Goal: Task Accomplishment & Management: Complete application form

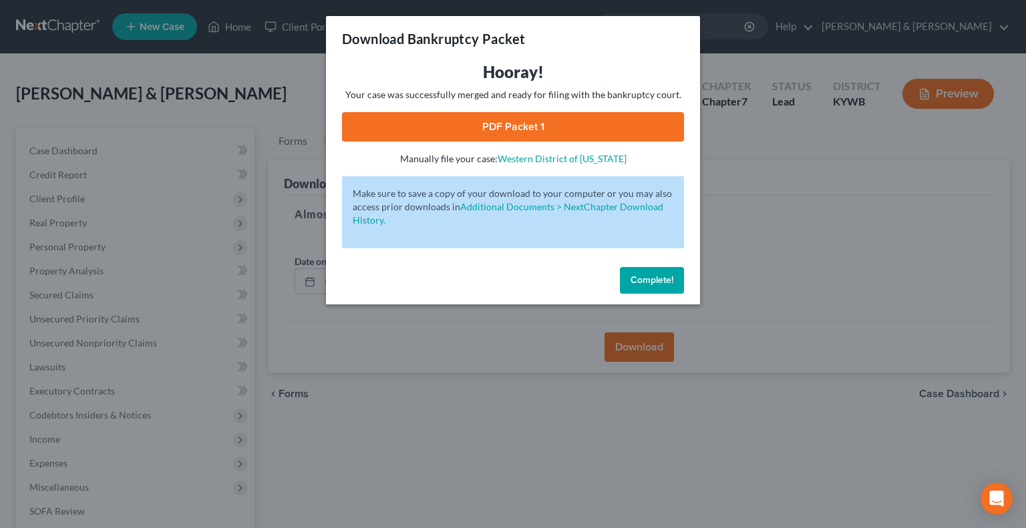
click at [663, 275] on span "Complete!" at bounding box center [652, 280] width 43 height 11
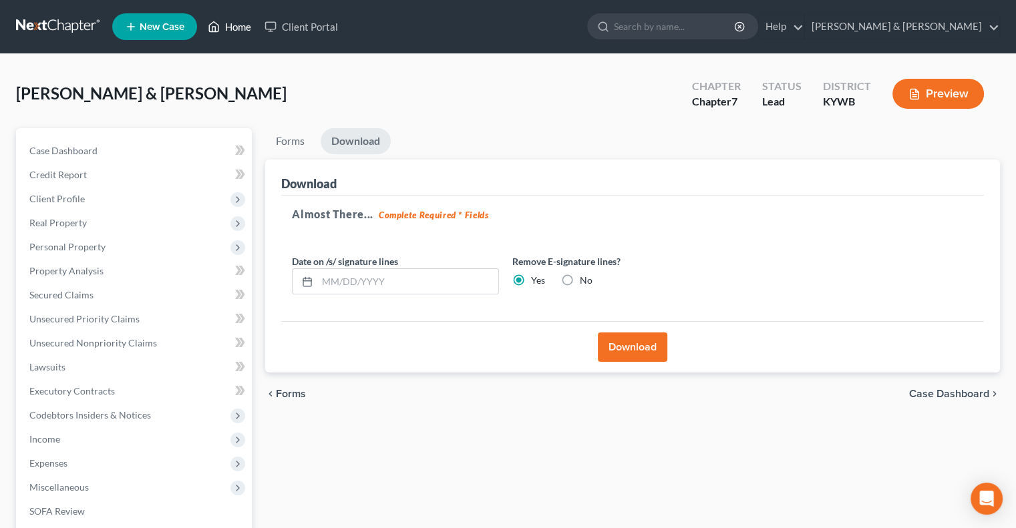
click at [230, 27] on link "Home" at bounding box center [229, 27] width 57 height 24
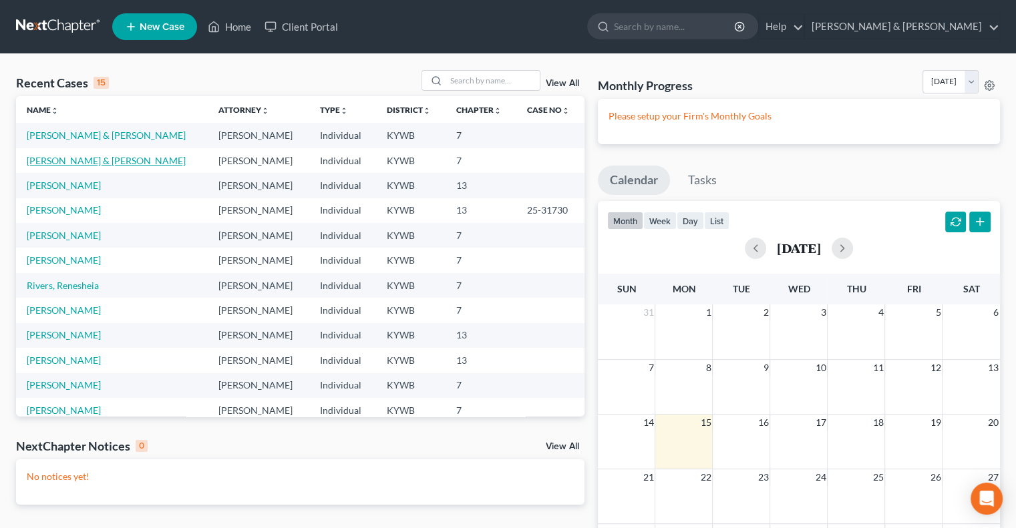
click at [88, 160] on link "[PERSON_NAME] & [PERSON_NAME]" at bounding box center [106, 160] width 159 height 11
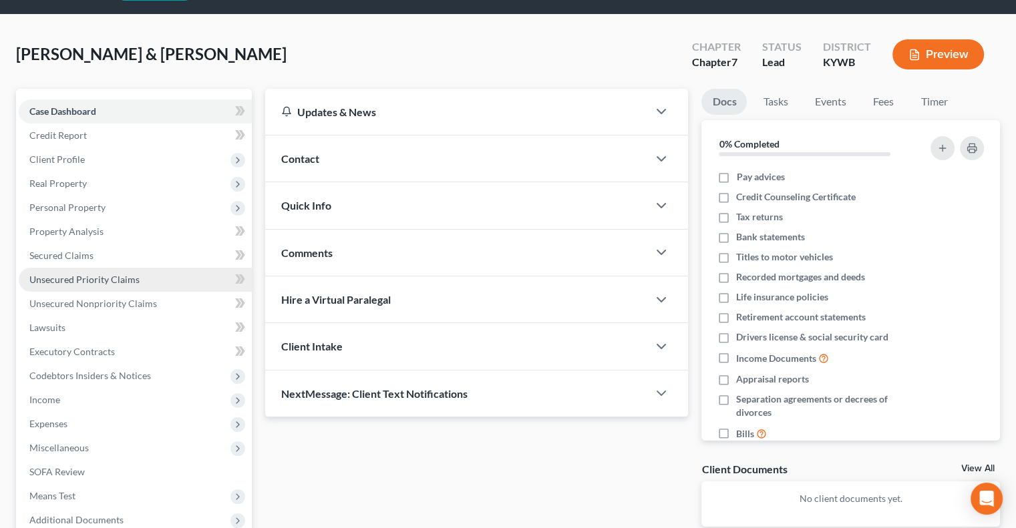
scroll to position [180, 0]
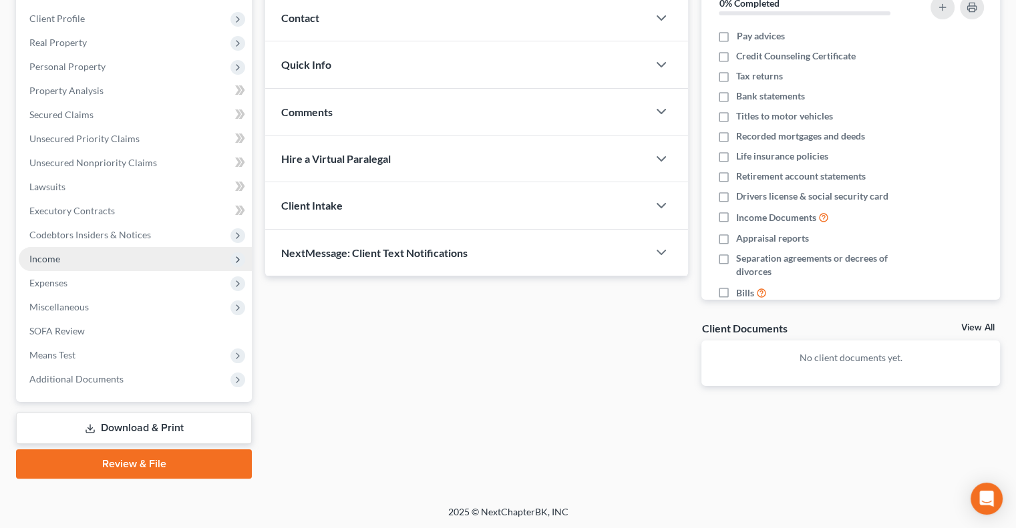
click at [57, 257] on span "Income" at bounding box center [44, 258] width 31 height 11
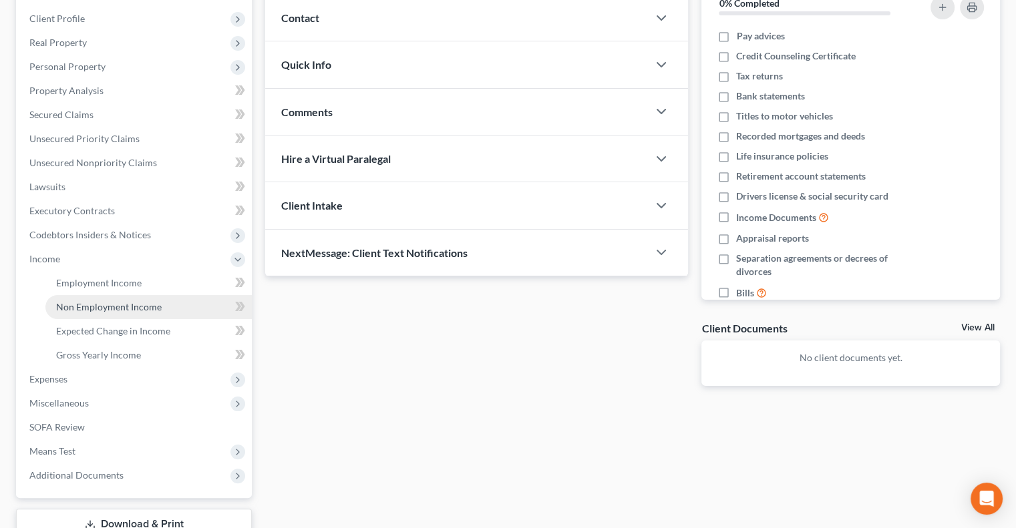
click at [112, 301] on span "Non Employment Income" at bounding box center [109, 306] width 106 height 11
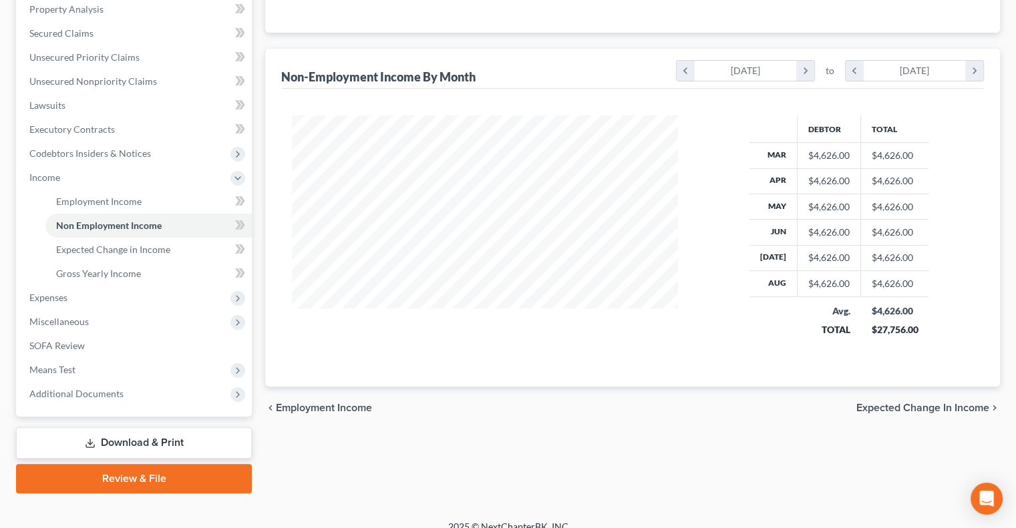
scroll to position [277, 0]
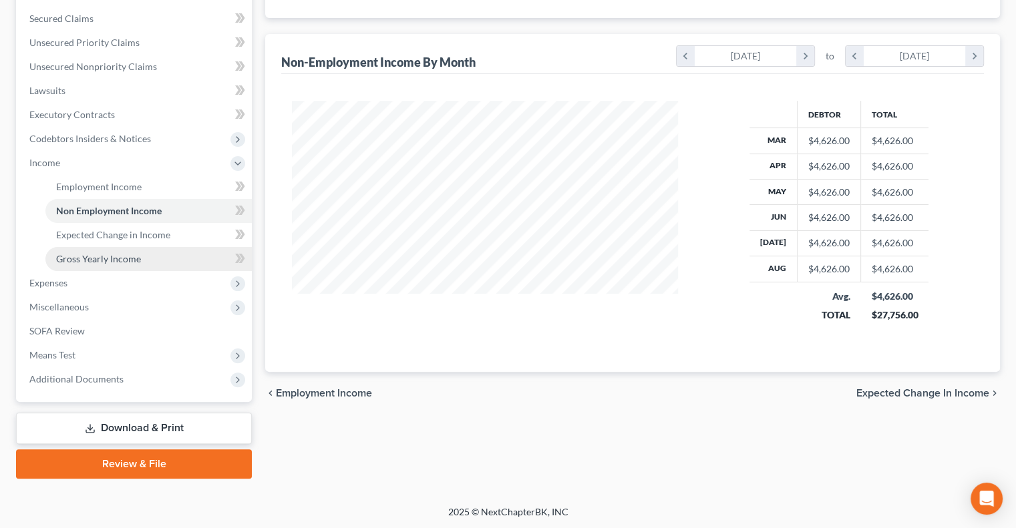
click at [112, 255] on span "Gross Yearly Income" at bounding box center [98, 258] width 85 height 11
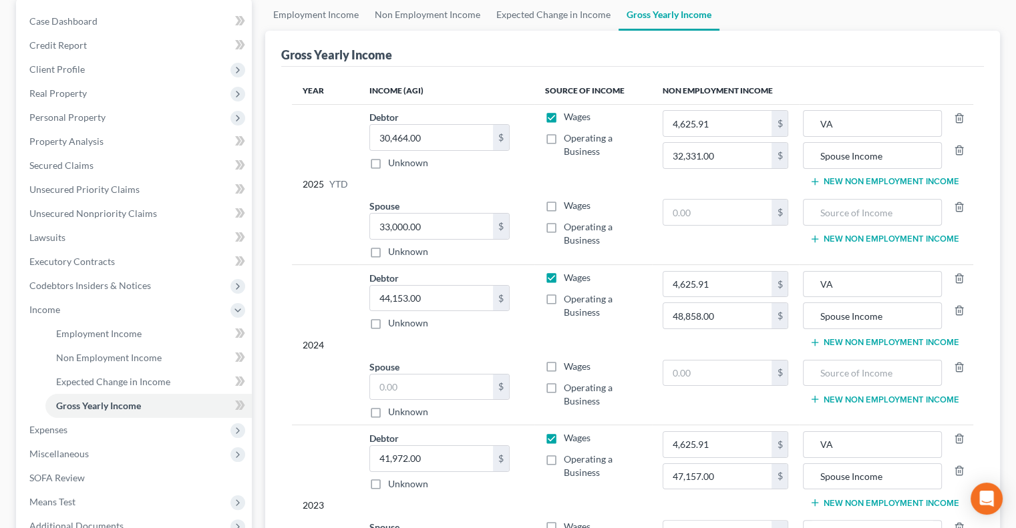
scroll to position [134, 0]
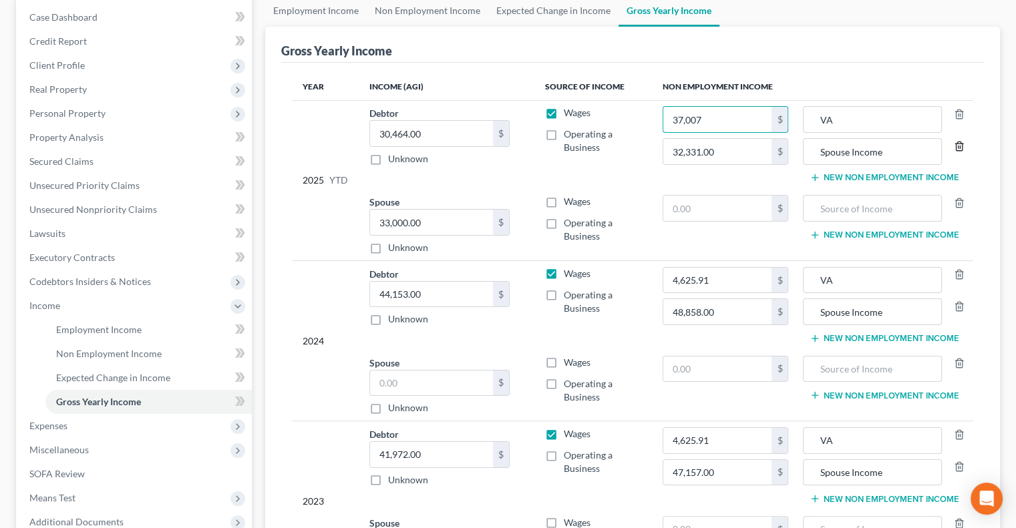
type input "37,007"
click at [959, 146] on icon "button" at bounding box center [959, 146] width 11 height 11
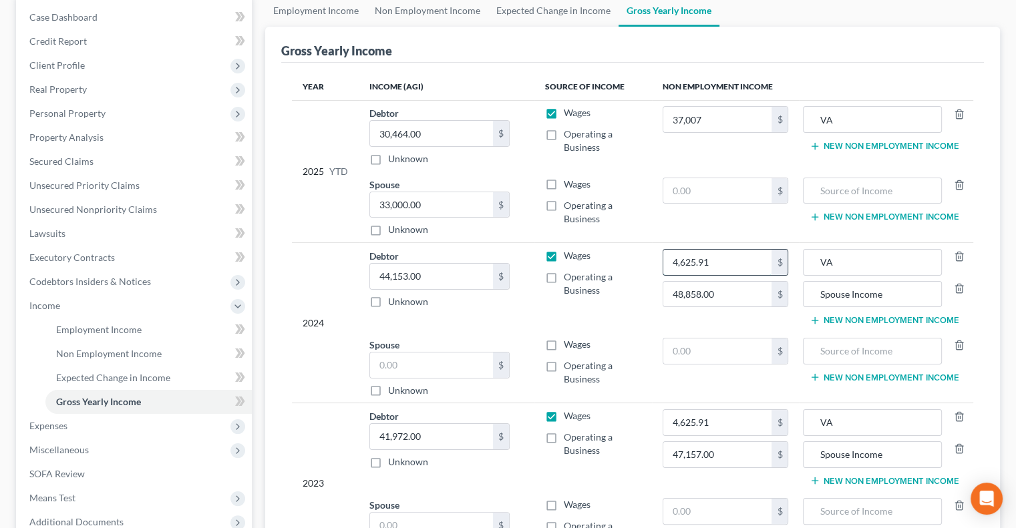
click at [725, 264] on input "4,625.91" at bounding box center [717, 262] width 109 height 25
type input "55,511"
click at [962, 287] on icon "button" at bounding box center [959, 288] width 11 height 11
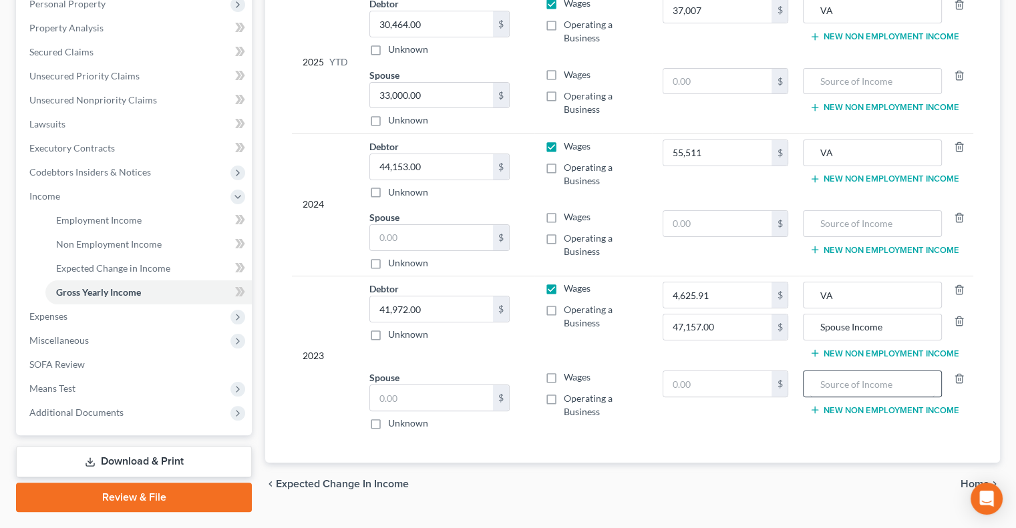
scroll to position [267, 0]
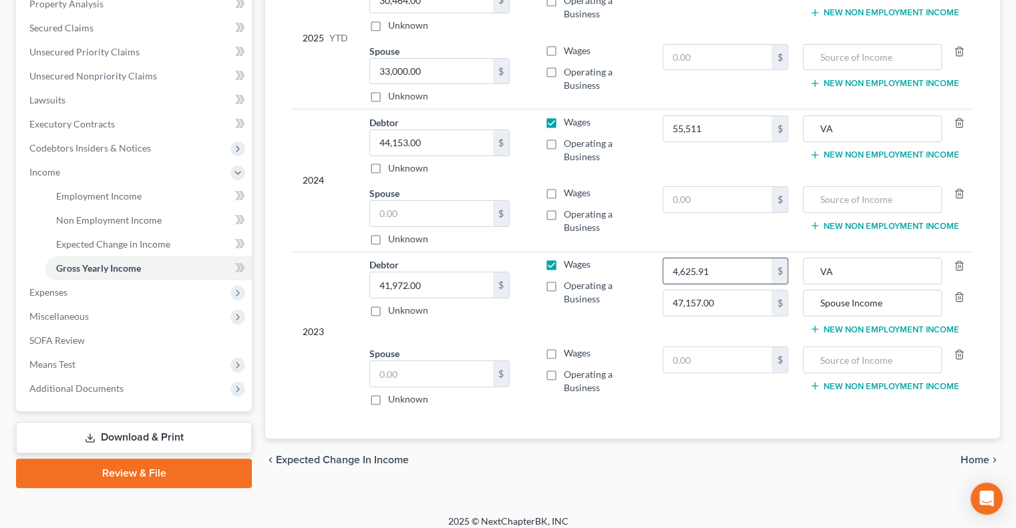
click at [731, 269] on input "4,625.91" at bounding box center [717, 271] width 109 height 25
click at [961, 298] on icon "button" at bounding box center [959, 297] width 11 height 11
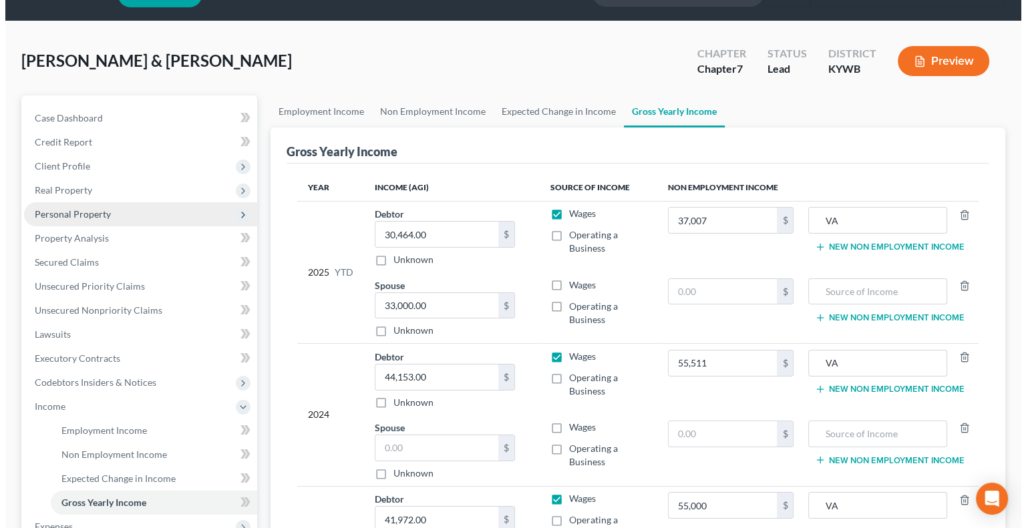
scroll to position [0, 0]
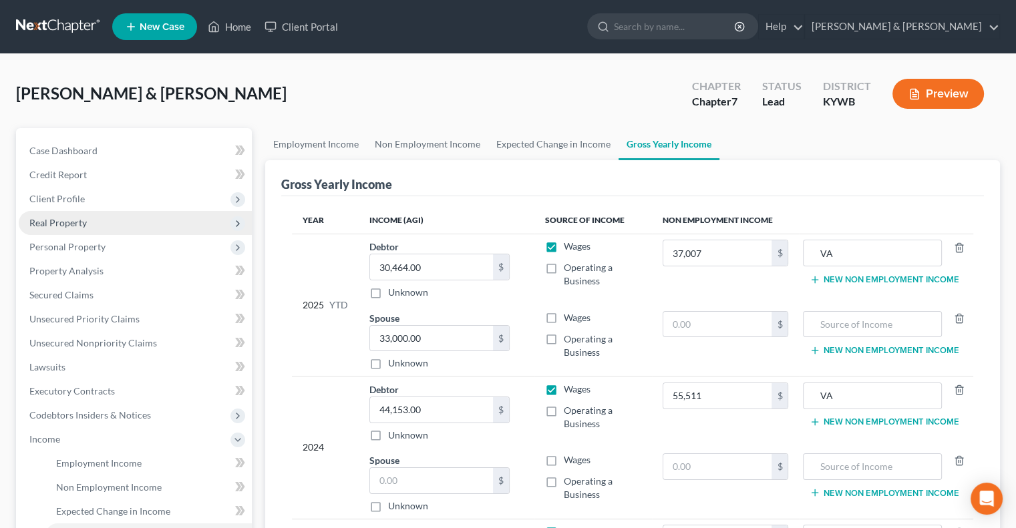
click at [76, 222] on span "Real Property" at bounding box center [57, 222] width 57 height 11
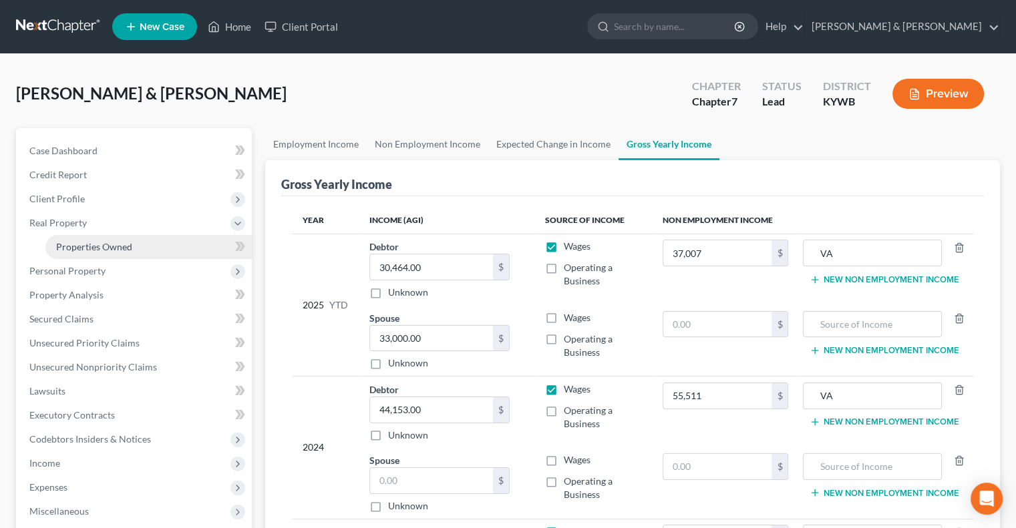
click at [94, 246] on span "Properties Owned" at bounding box center [94, 246] width 76 height 11
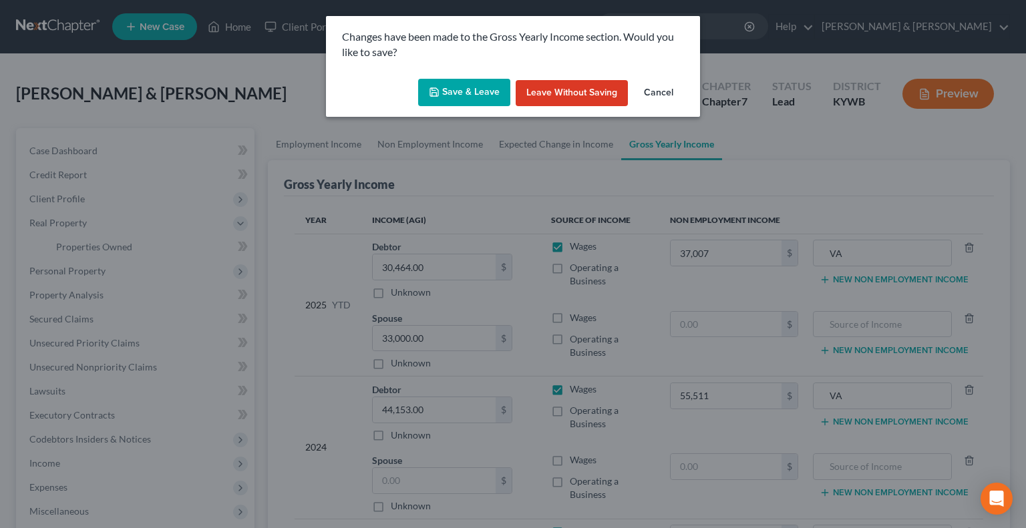
click at [478, 96] on button "Save & Leave" at bounding box center [464, 93] width 92 height 28
type input "55,000.00"
type input "37,007.00"
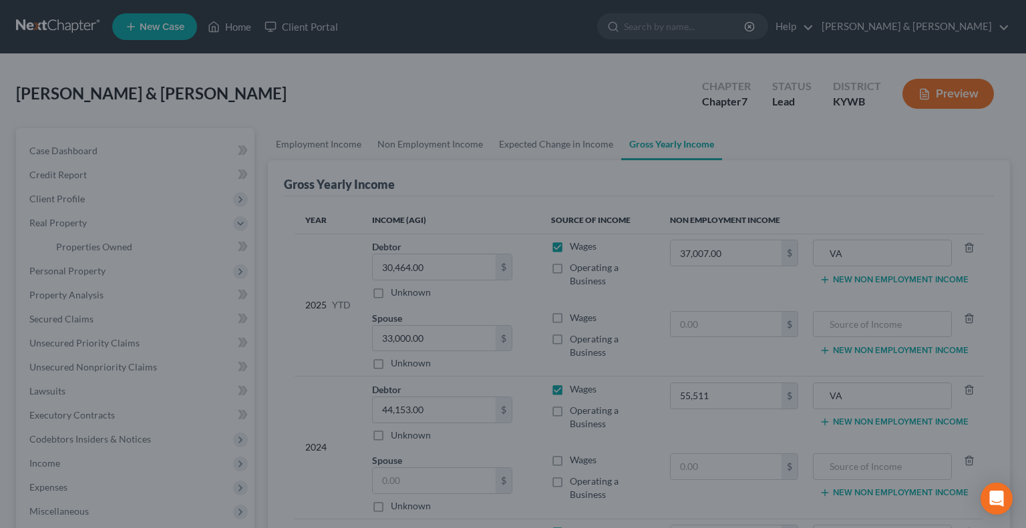
type input "55,511.00"
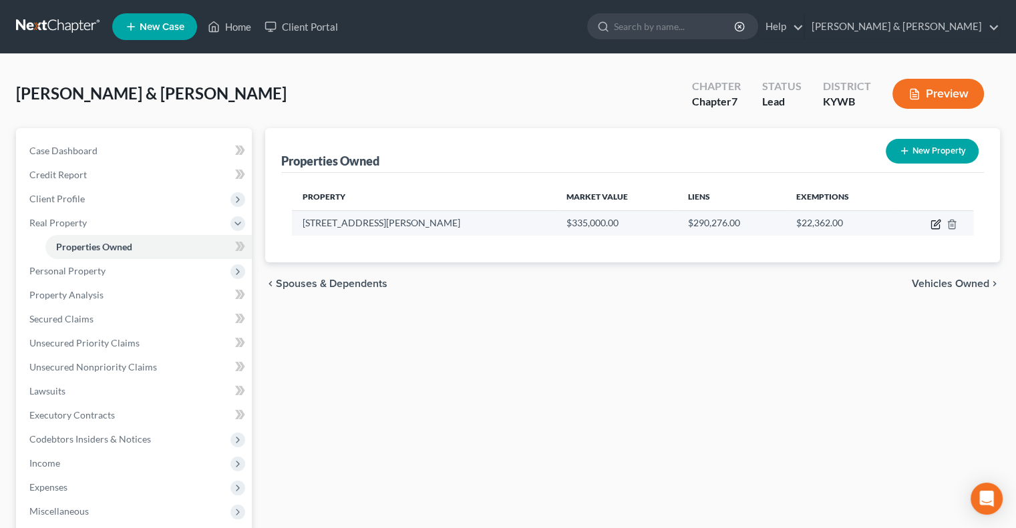
click at [935, 224] on icon "button" at bounding box center [937, 223] width 6 height 6
select select "18"
select select "55"
select select "2"
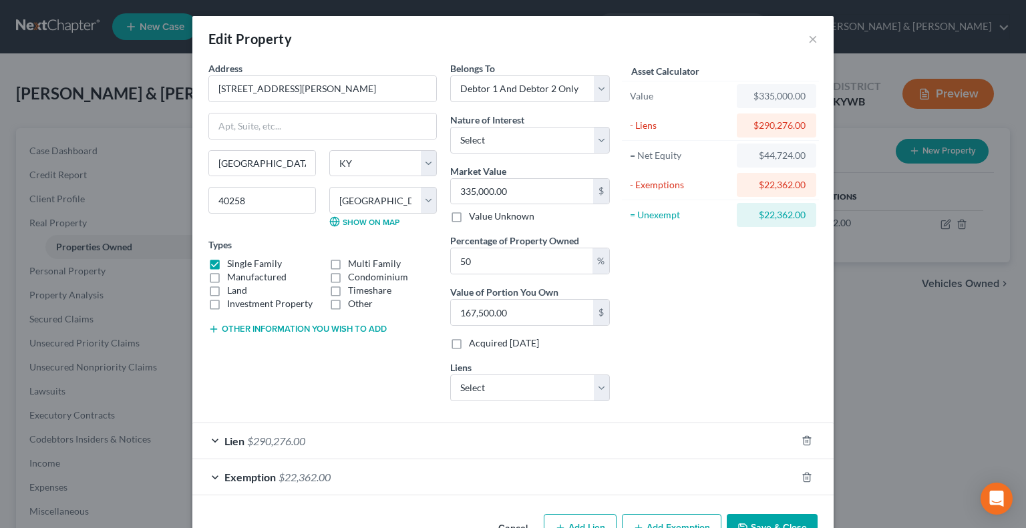
scroll to position [38, 0]
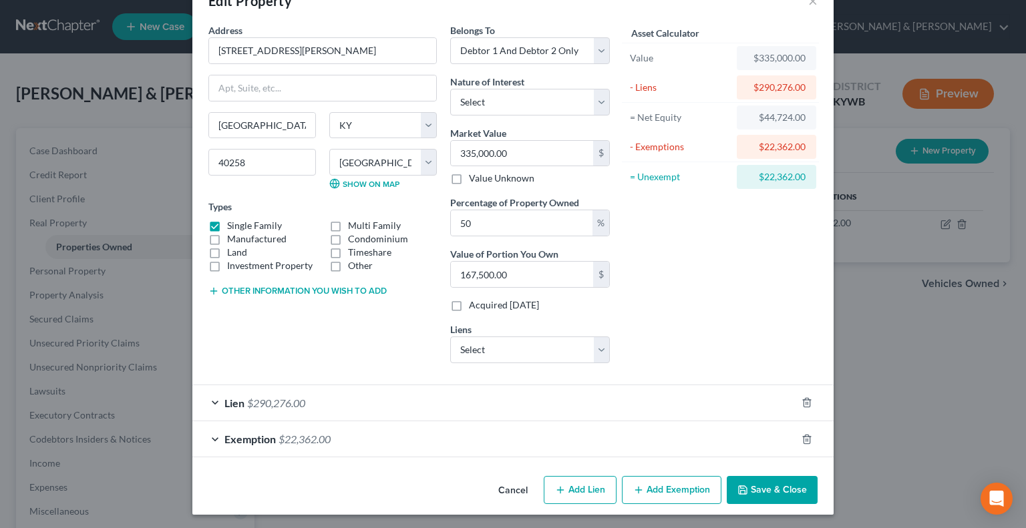
click at [217, 440] on div "Exemption $22,362.00" at bounding box center [494, 438] width 604 height 35
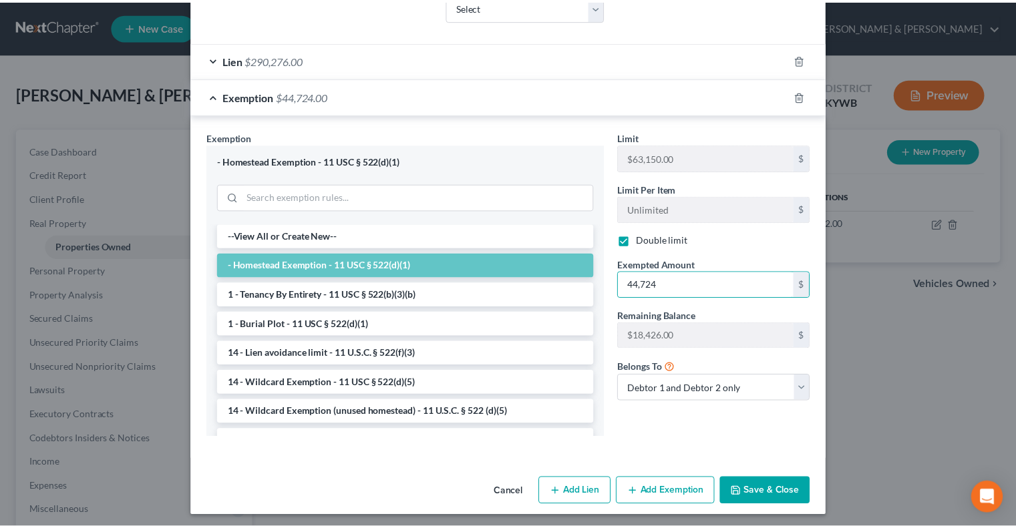
scroll to position [383, 0]
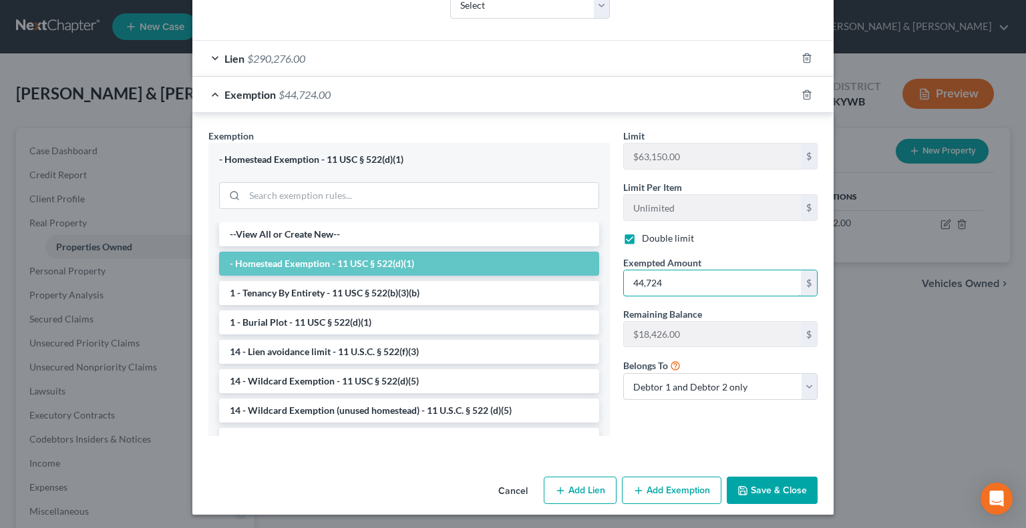
type input "44,724"
click at [770, 487] on button "Save & Close" at bounding box center [772, 491] width 91 height 28
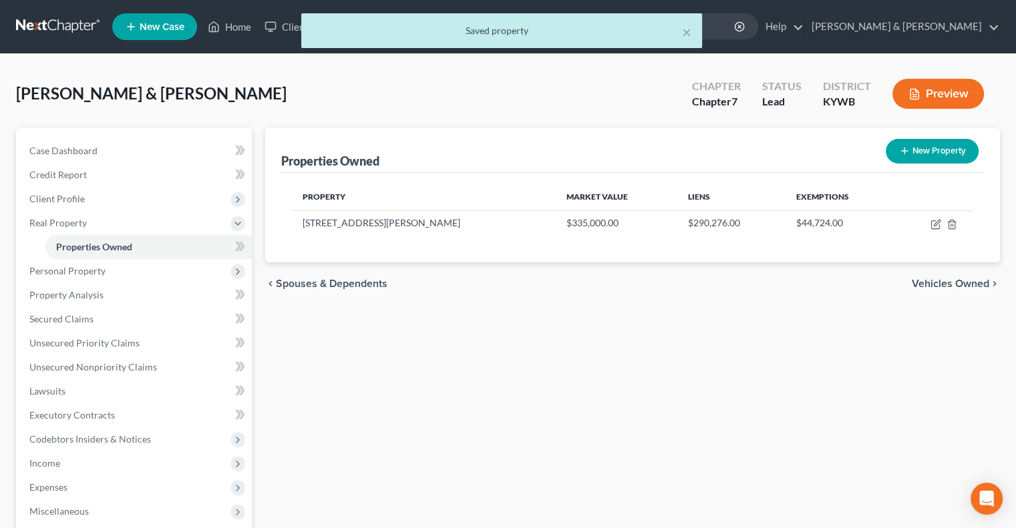
click at [943, 88] on button "Preview" at bounding box center [938, 94] width 92 height 30
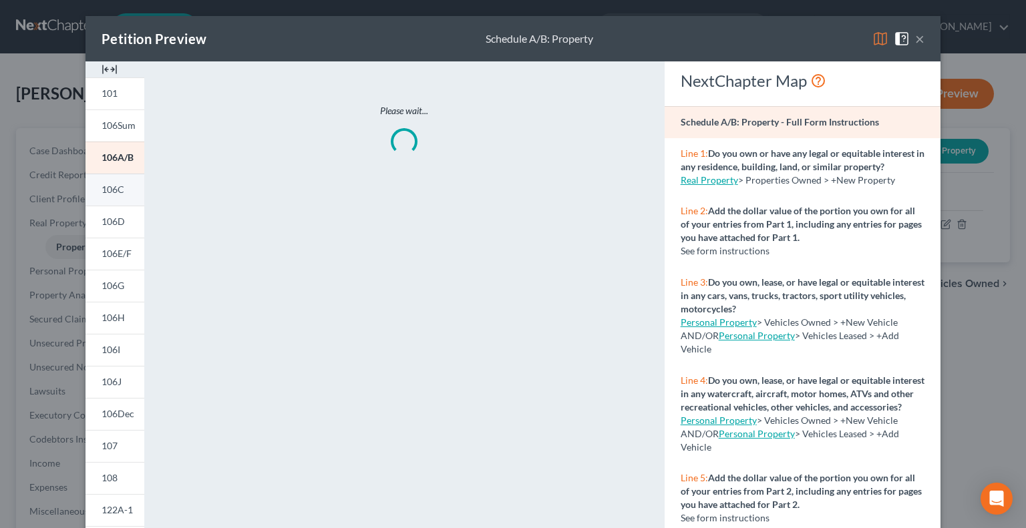
click at [115, 190] on span "106C" at bounding box center [113, 189] width 23 height 11
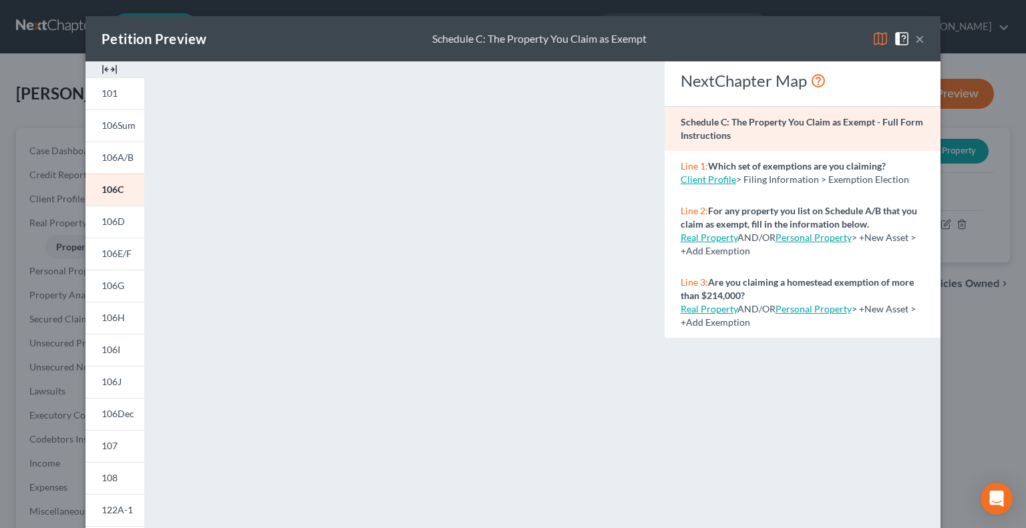
click at [874, 40] on img at bounding box center [880, 39] width 16 height 16
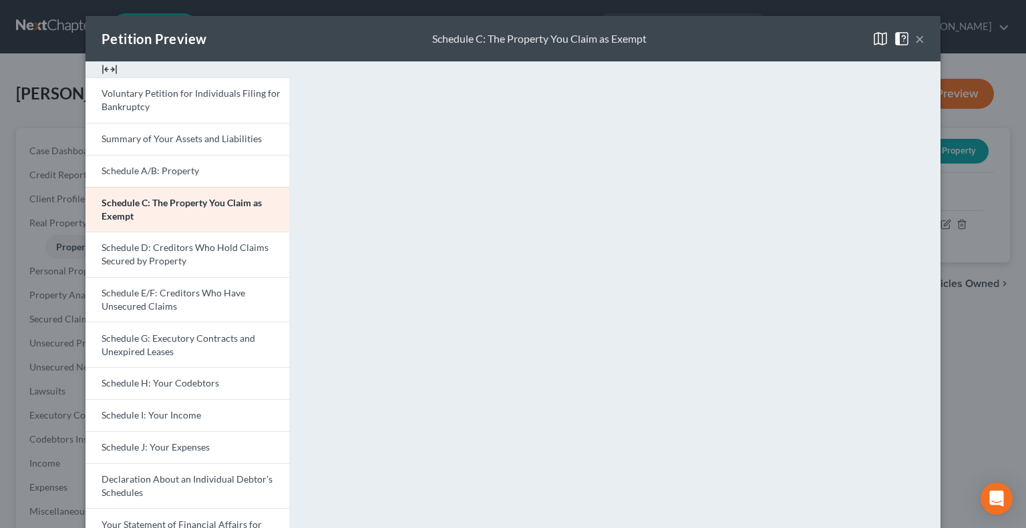
click at [917, 41] on button "×" at bounding box center [919, 39] width 9 height 16
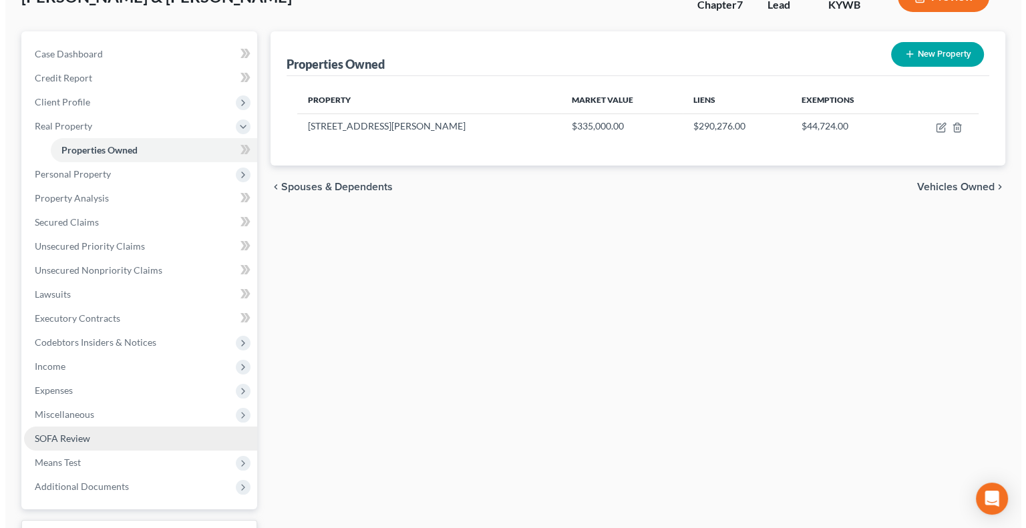
scroll to position [134, 0]
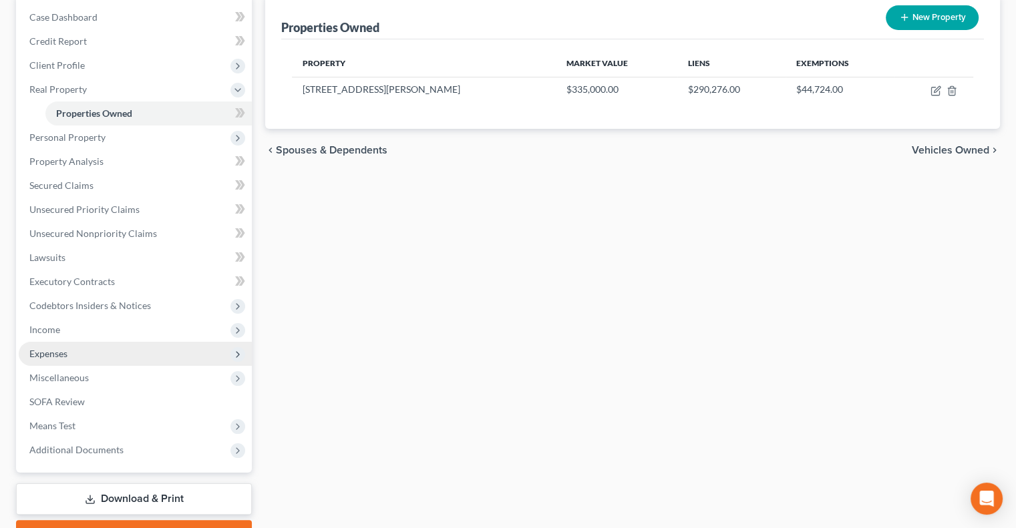
click at [35, 355] on span "Expenses" at bounding box center [48, 353] width 38 height 11
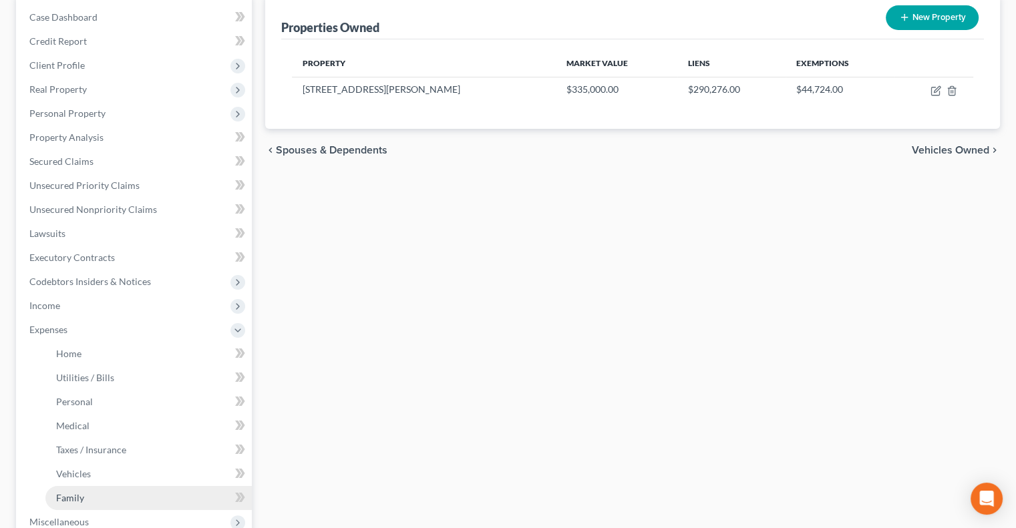
click at [82, 499] on span "Family" at bounding box center [70, 497] width 28 height 11
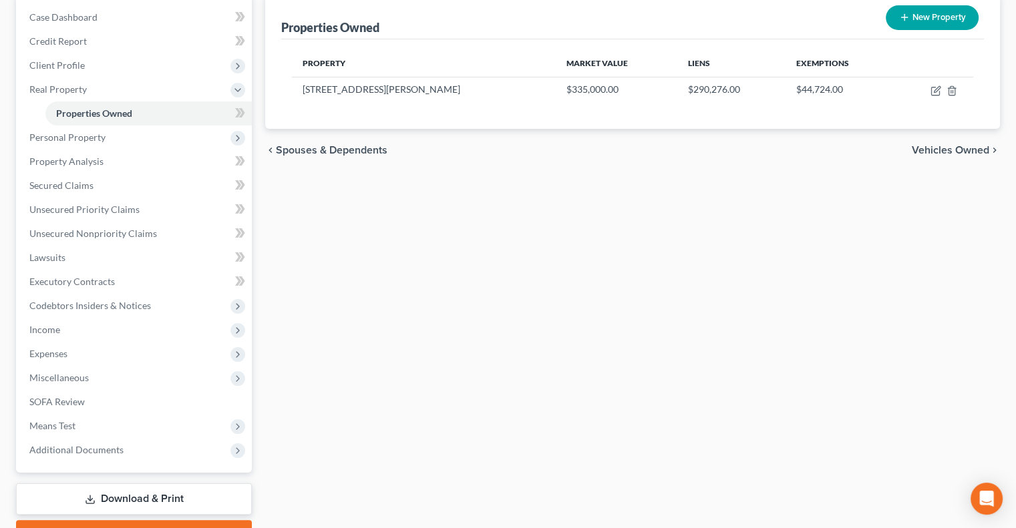
scroll to position [134, 0]
click at [69, 355] on span "Expenses" at bounding box center [135, 354] width 233 height 24
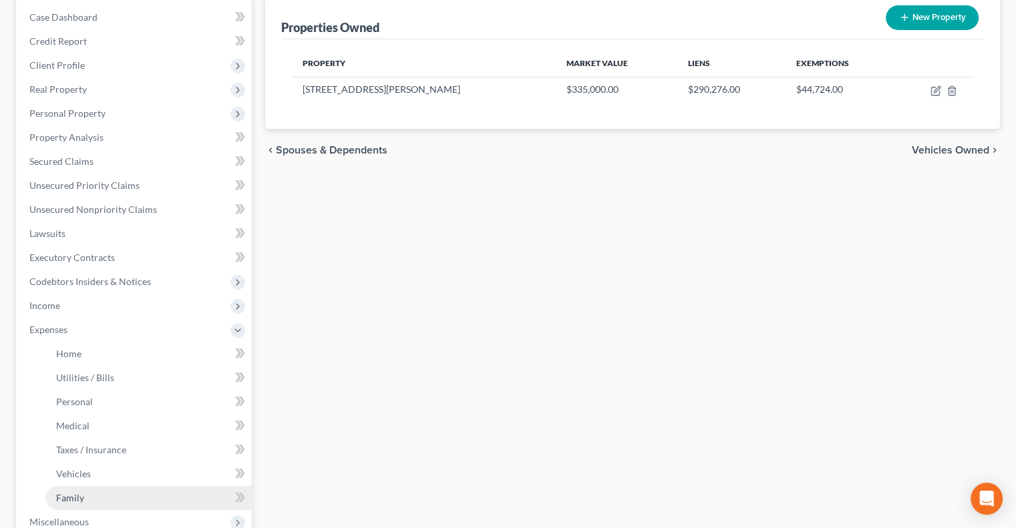
click at [81, 498] on span "Family" at bounding box center [70, 497] width 28 height 11
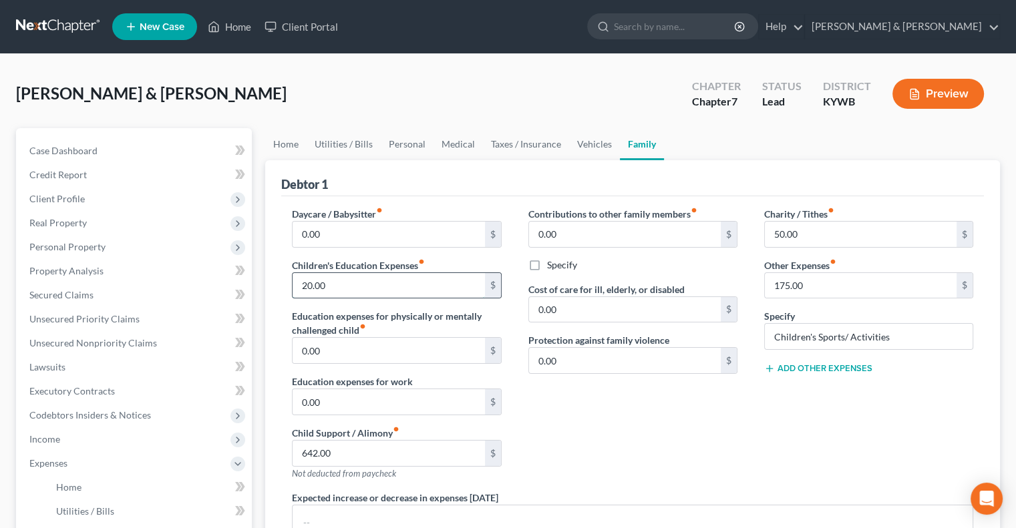
click at [331, 280] on input "20.00" at bounding box center [389, 285] width 192 height 25
click at [639, 438] on div "Contributions to other family members fiber_manual_record 0.00 $ Specify Cost o…" at bounding box center [633, 349] width 236 height 284
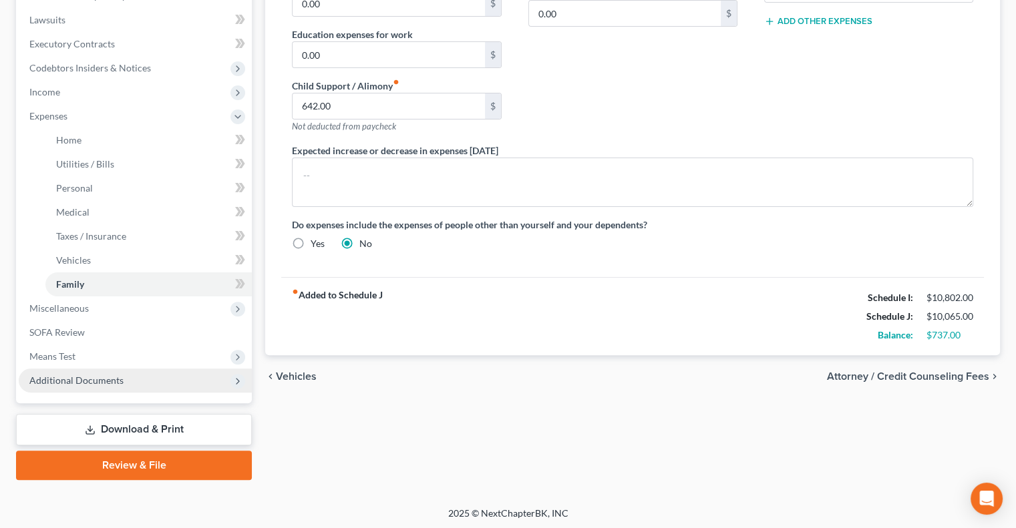
scroll to position [349, 0]
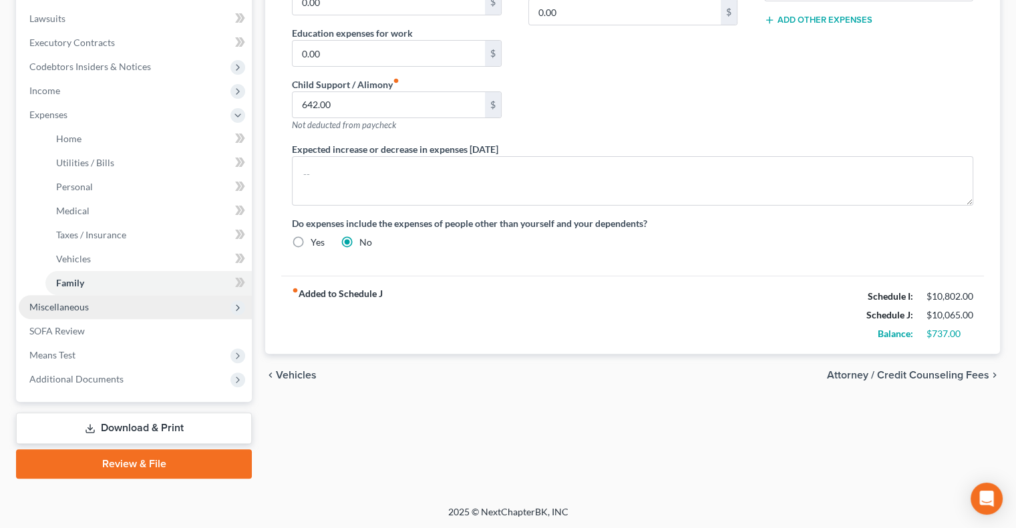
click at [88, 307] on span "Miscellaneous" at bounding box center [135, 307] width 233 height 24
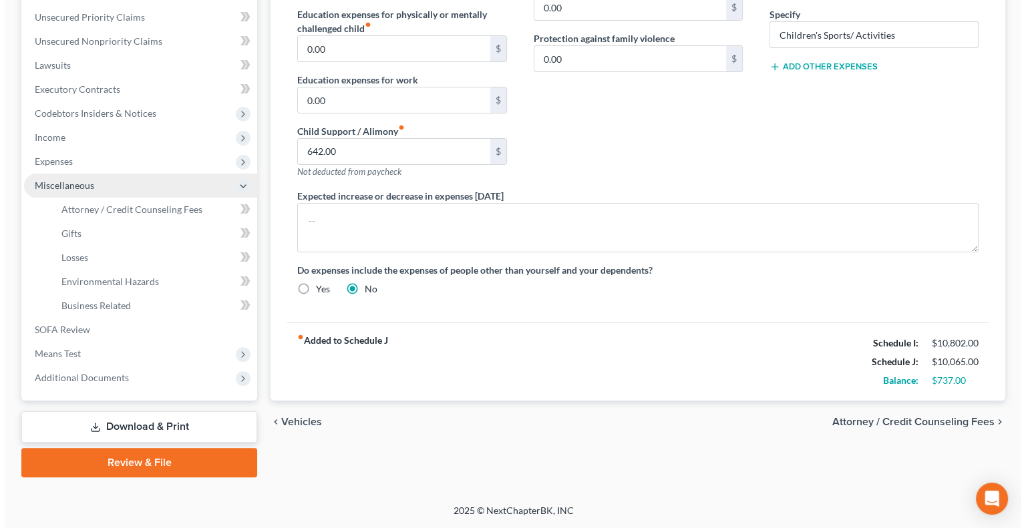
scroll to position [301, 0]
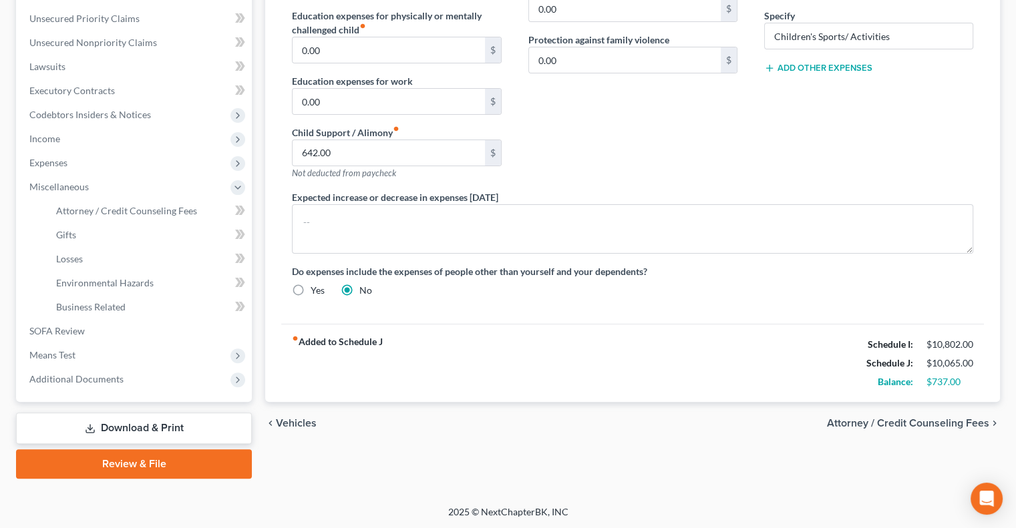
click at [162, 421] on link "Download & Print" at bounding box center [134, 428] width 236 height 31
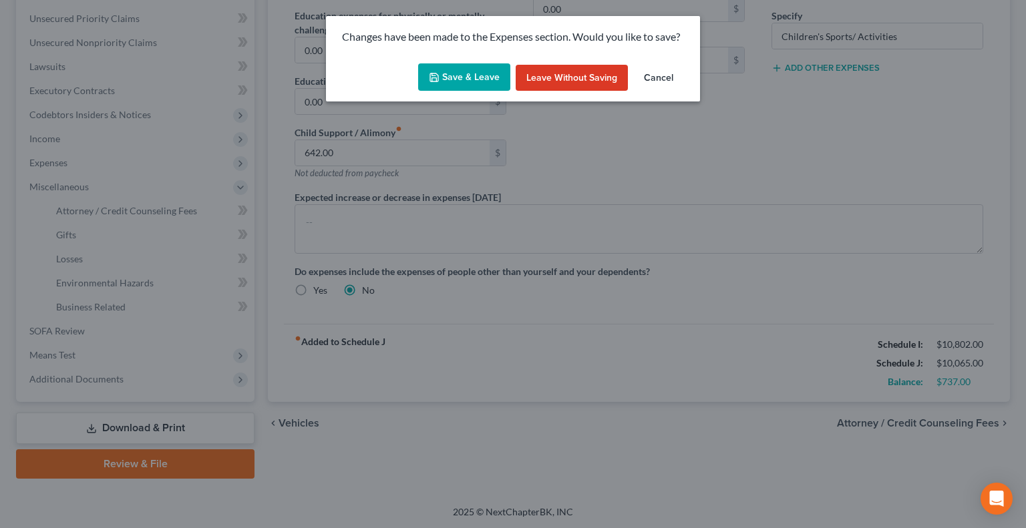
click at [463, 80] on button "Save & Leave" at bounding box center [464, 77] width 92 height 28
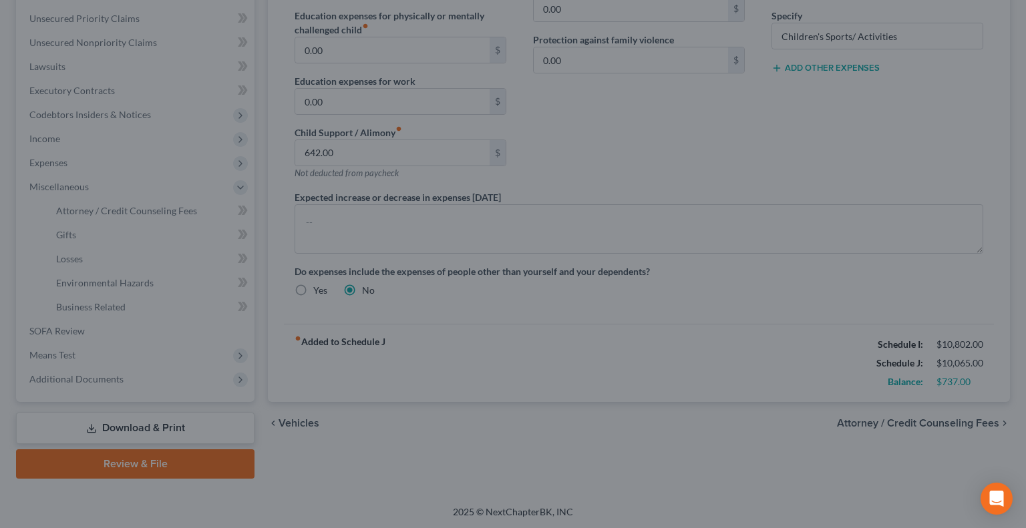
type input "160.00"
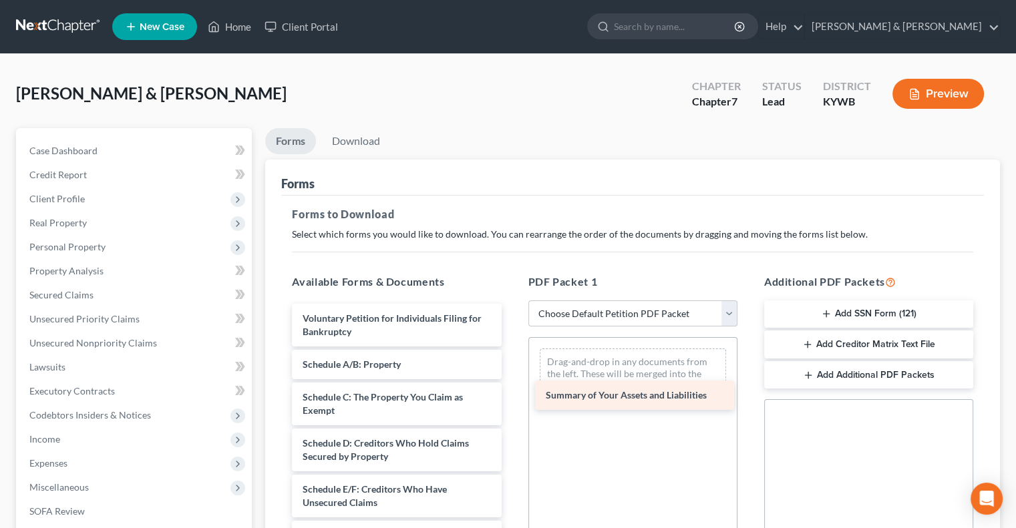
drag, startPoint x: 379, startPoint y: 363, endPoint x: 623, endPoint y: 395, distance: 245.2
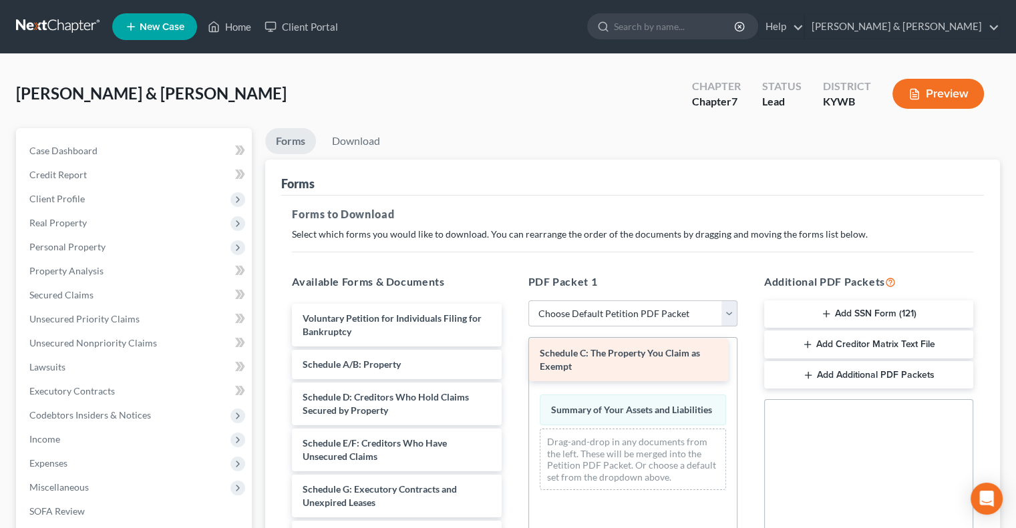
drag, startPoint x: 430, startPoint y: 400, endPoint x: 667, endPoint y: 357, distance: 241.0
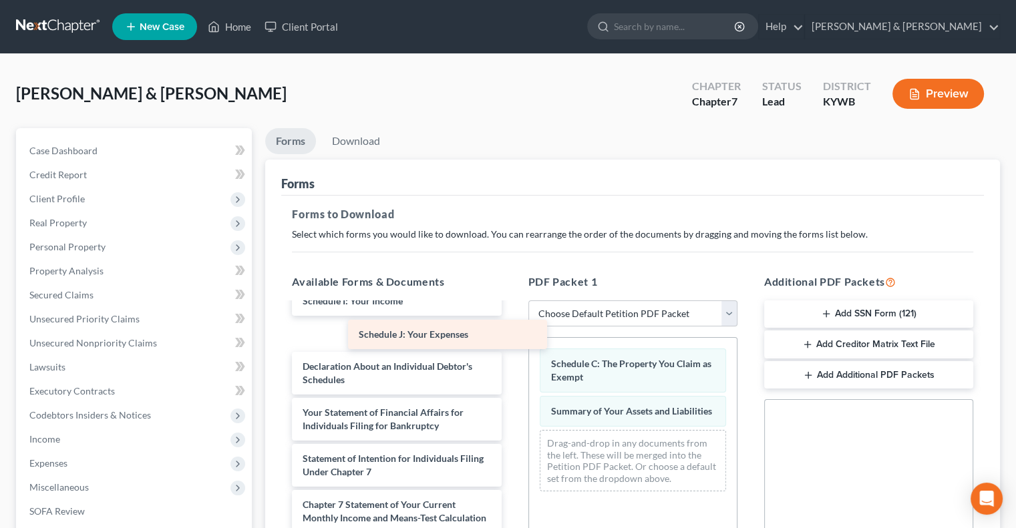
scroll to position [260, 0]
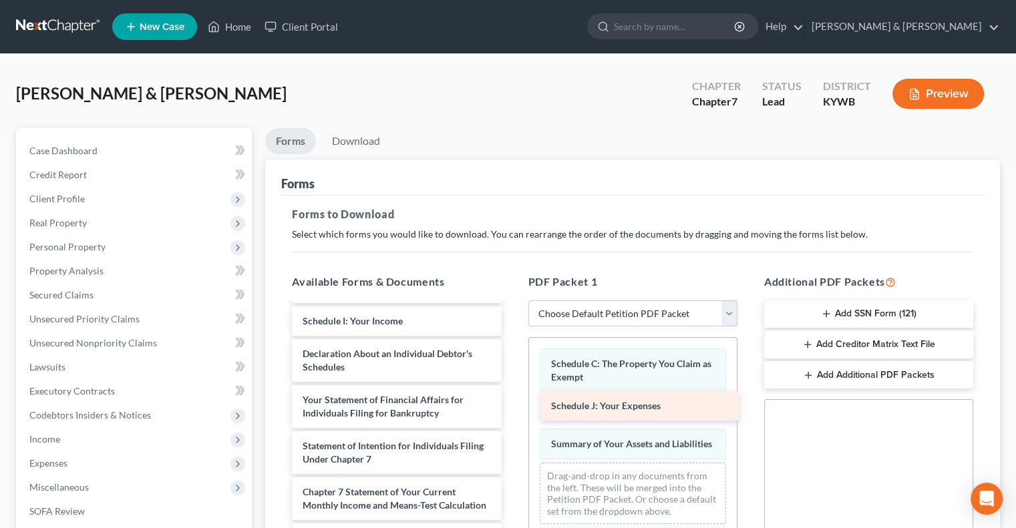
drag, startPoint x: 404, startPoint y: 335, endPoint x: 644, endPoint y: 413, distance: 252.4
click at [512, 408] on div "Schedule J: Your Expenses Voluntary Petition for Individuals Filing for Bankrup…" at bounding box center [396, 361] width 230 height 608
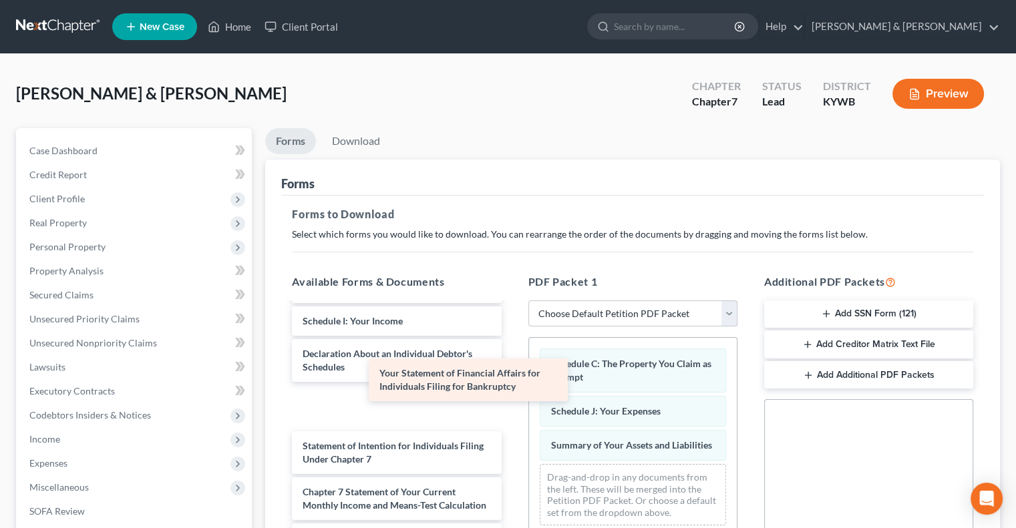
scroll to position [214, 0]
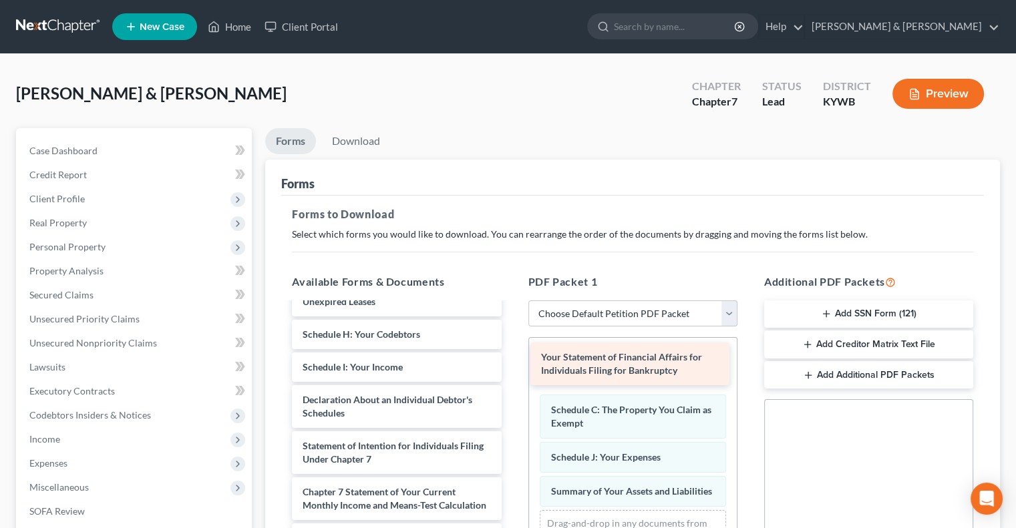
drag, startPoint x: 415, startPoint y: 393, endPoint x: 655, endPoint y: 365, distance: 241.4
click at [512, 365] on div "Your Statement of Financial Affairs for Individuals Filing for Bankruptcy Volun…" at bounding box center [396, 384] width 230 height 562
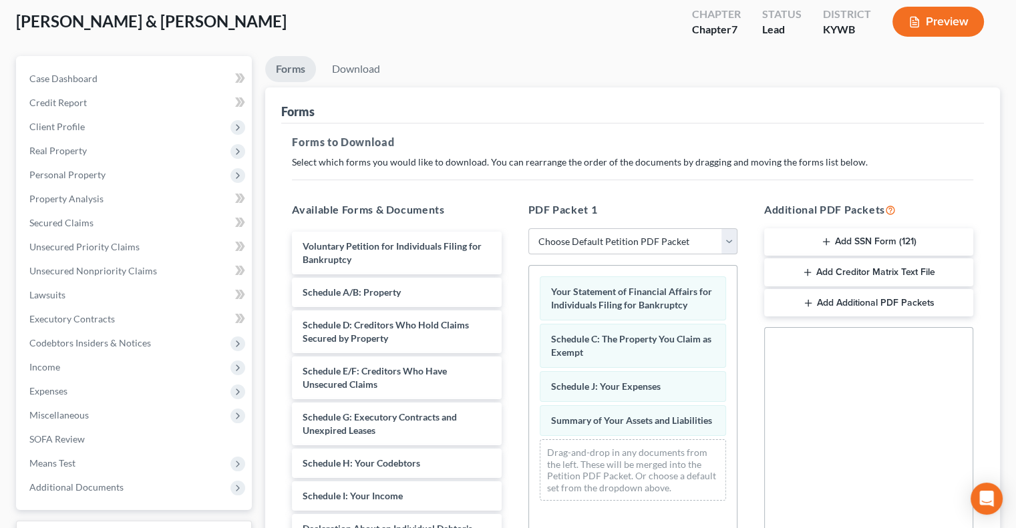
scroll to position [67, 0]
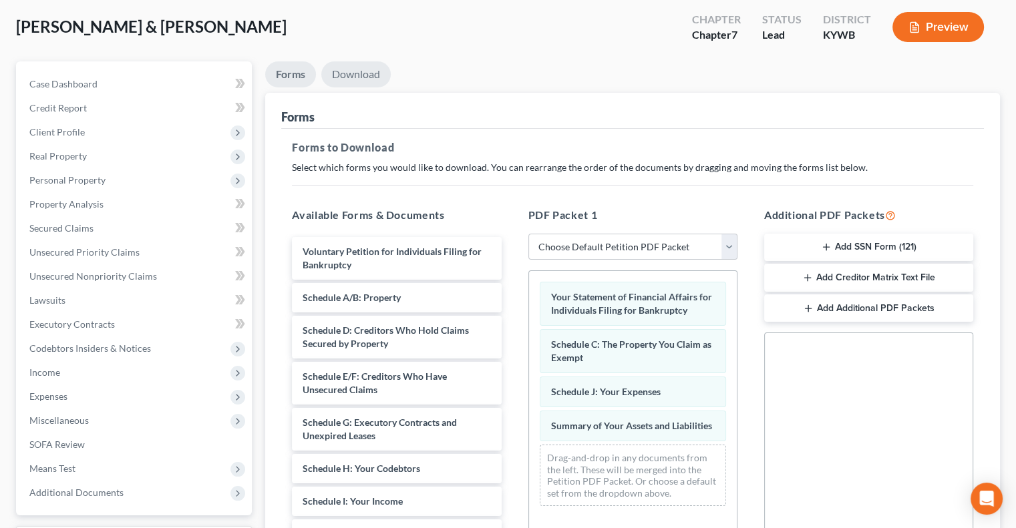
click at [371, 76] on link "Download" at bounding box center [355, 74] width 69 height 26
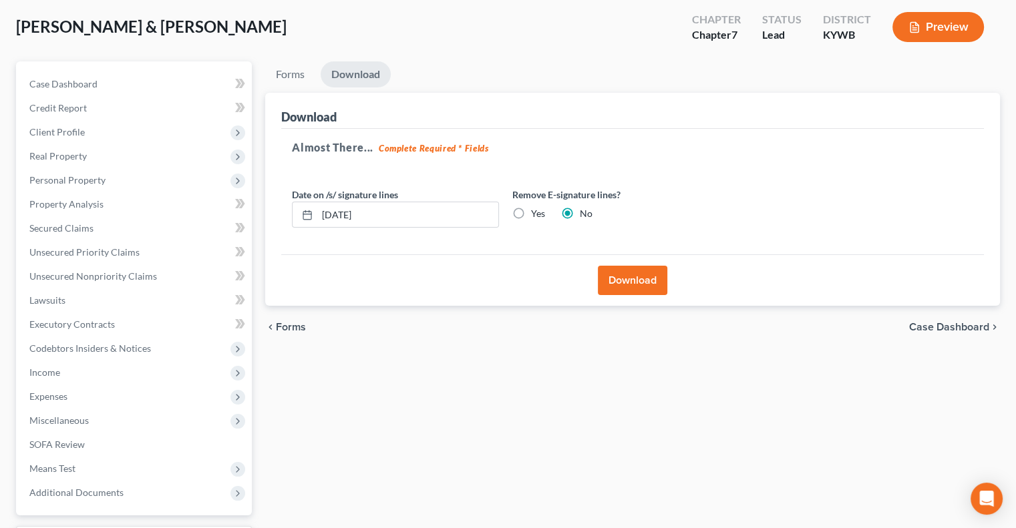
click at [531, 213] on label "Yes" at bounding box center [538, 213] width 14 height 13
click at [536, 213] on input "Yes" at bounding box center [540, 211] width 9 height 9
radio input "true"
radio input "false"
drag, startPoint x: 408, startPoint y: 214, endPoint x: 289, endPoint y: 220, distance: 119.8
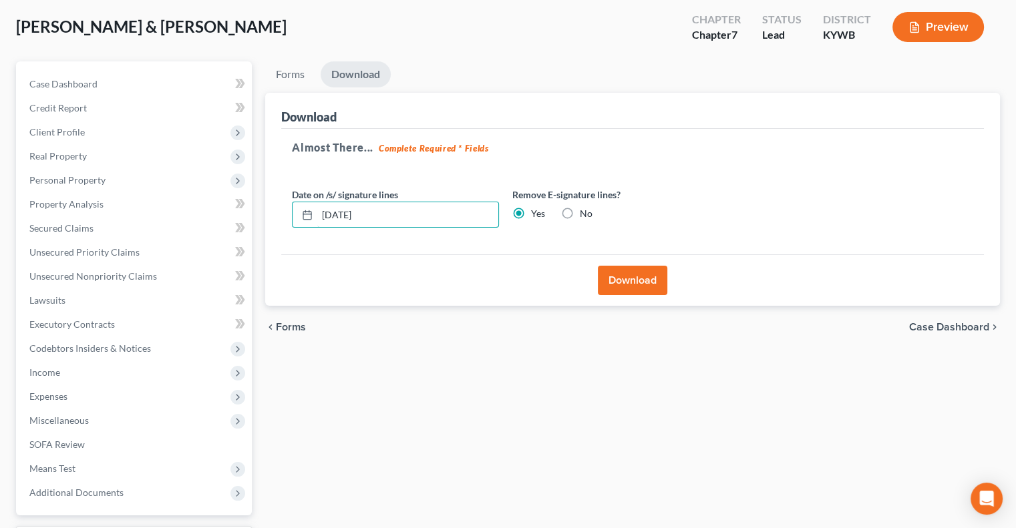
click at [289, 220] on div "Date on /s/ signature lines 09/15/2025" at bounding box center [395, 208] width 220 height 41
click at [621, 275] on button "Download" at bounding box center [632, 280] width 69 height 29
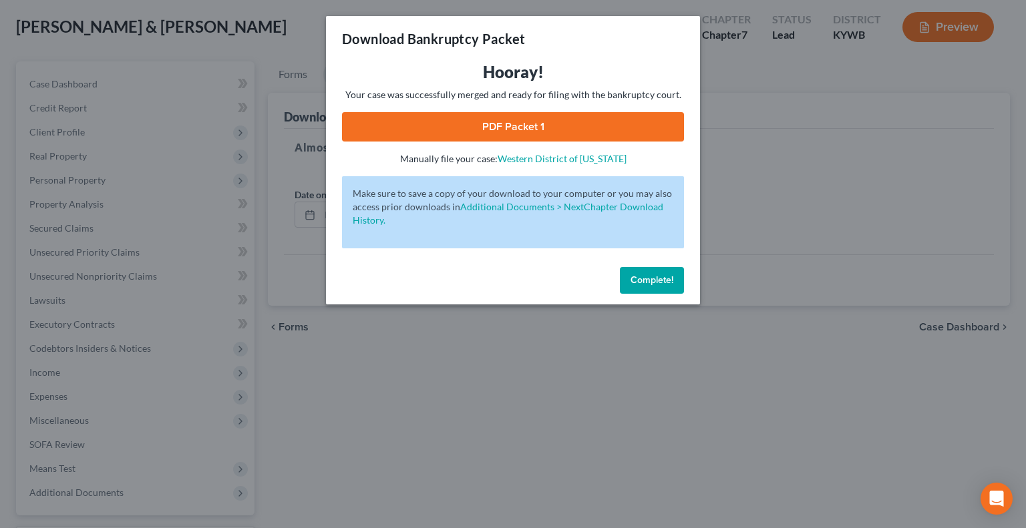
click at [552, 134] on link "PDF Packet 1" at bounding box center [513, 126] width 342 height 29
click at [647, 280] on span "Complete!" at bounding box center [652, 280] width 43 height 11
